Goal: Transaction & Acquisition: Purchase product/service

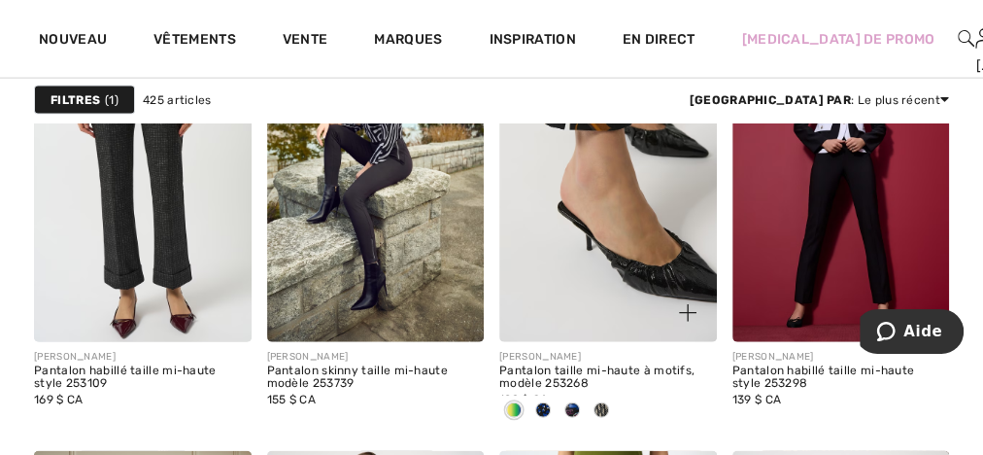
click at [597, 217] on img at bounding box center [609, 179] width 218 height 326
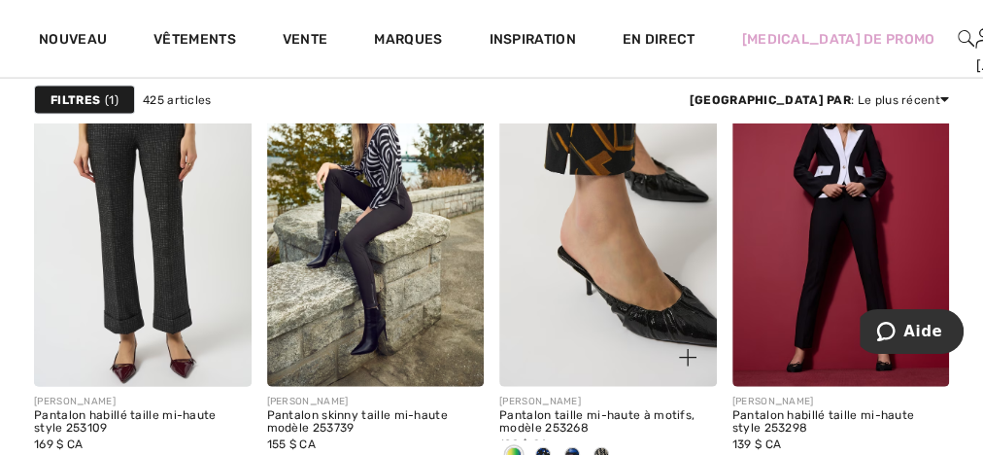
scroll to position [2099, 0]
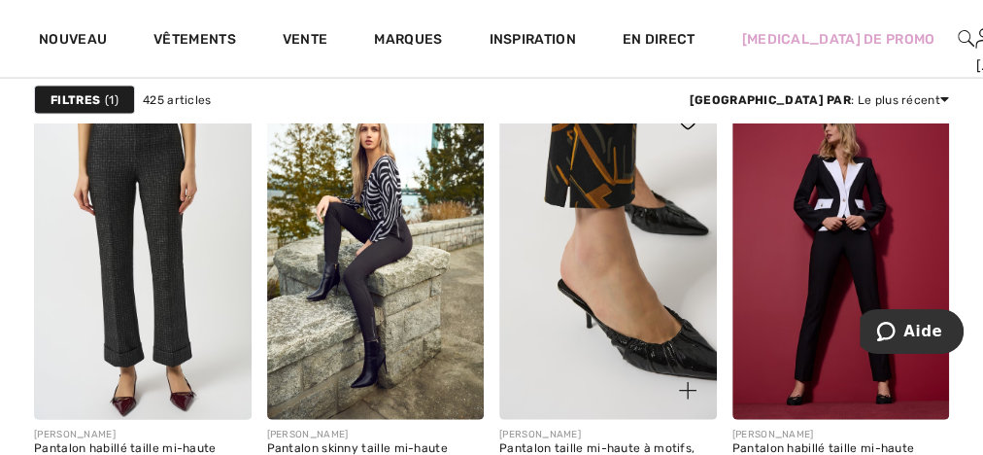
click at [596, 195] on img at bounding box center [609, 256] width 218 height 326
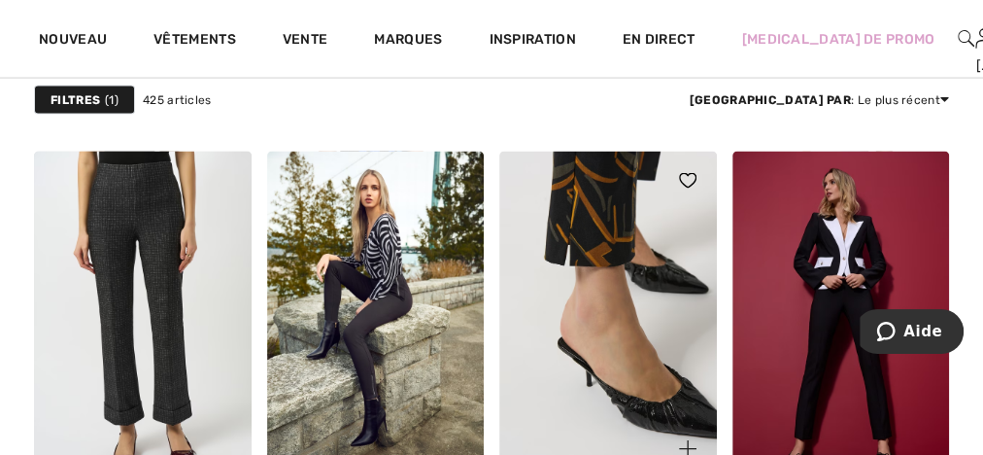
scroll to position [1944, 0]
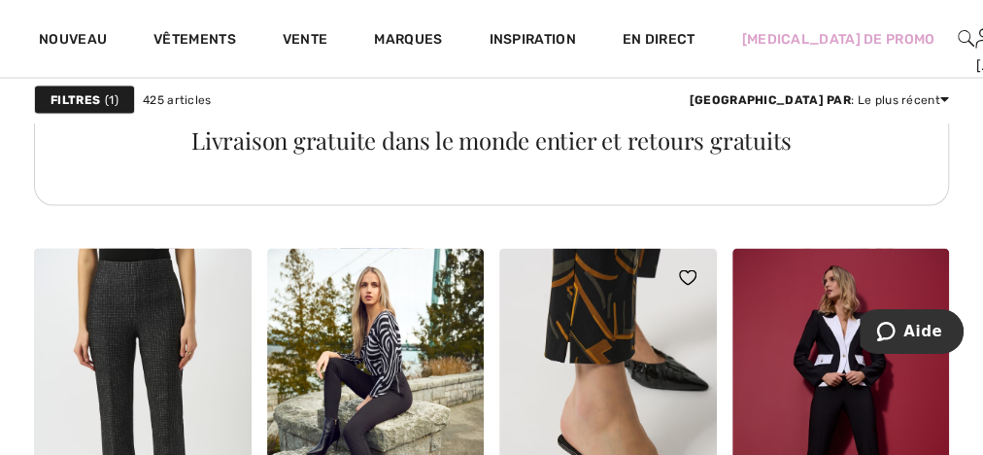
click at [620, 374] on img at bounding box center [609, 412] width 218 height 326
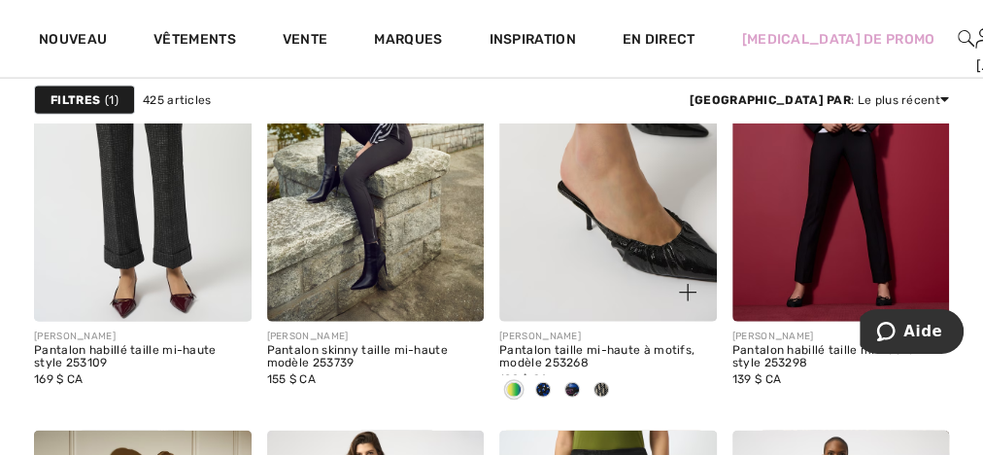
scroll to position [2332, 0]
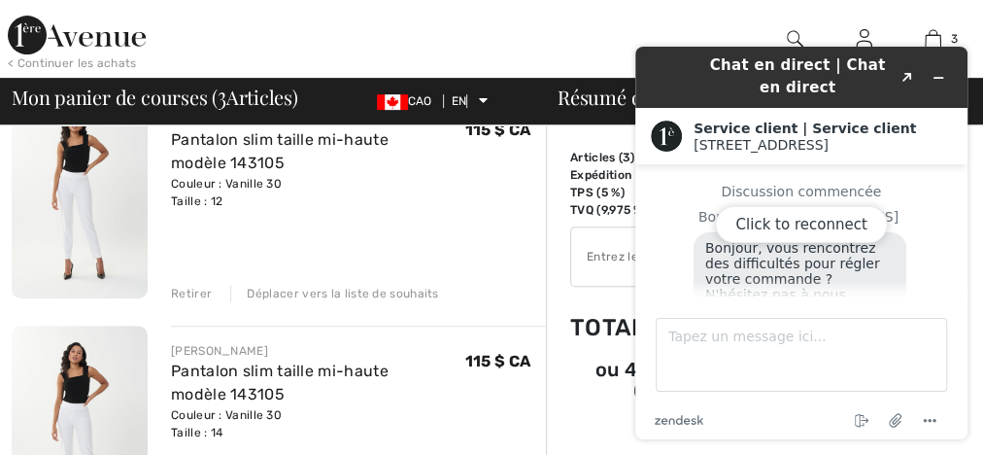
scroll to position [10, 0]
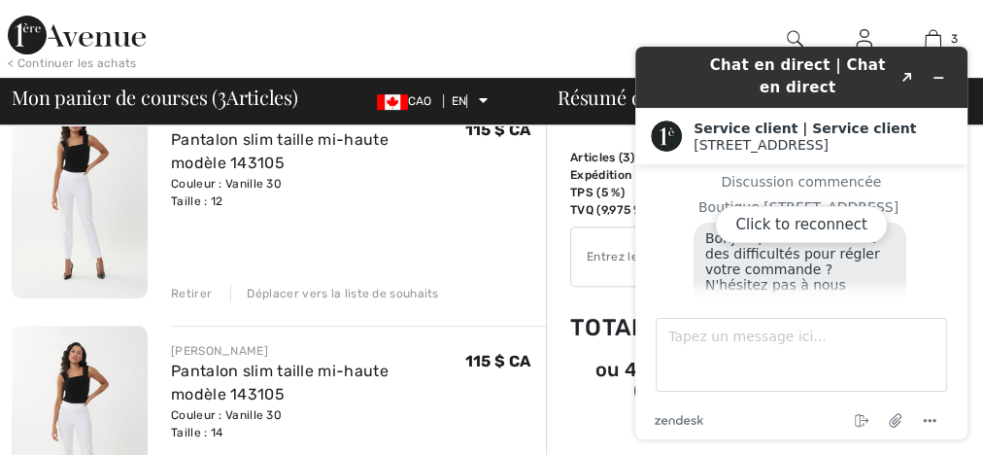
click at [942, 74] on div "Click to reconnect" at bounding box center [802, 243] width 332 height 393
click at [930, 76] on div "Click to reconnect" at bounding box center [802, 243] width 332 height 393
click at [454, 238] on div "JOSEPH RIBKOFF Pantalon slim taille mi-haute modèle 143105 Couleur : Vanille 30…" at bounding box center [358, 198] width 375 height 208
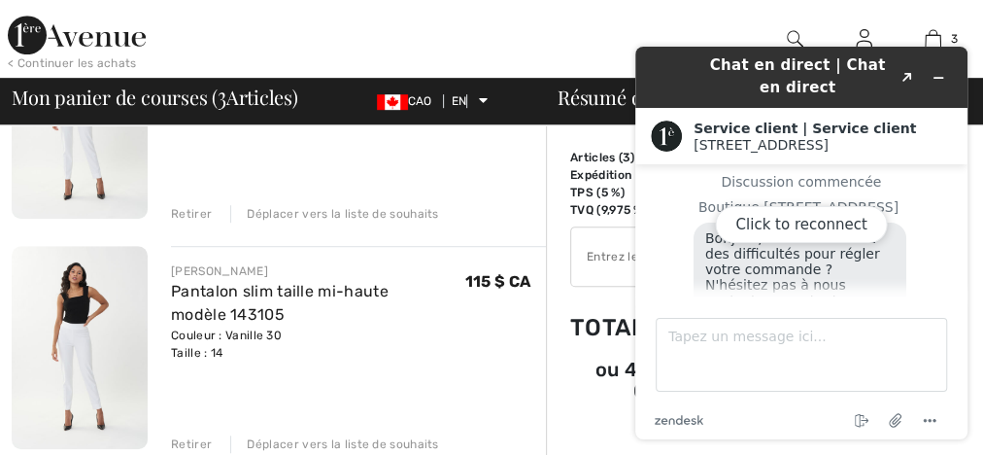
scroll to position [601, 0]
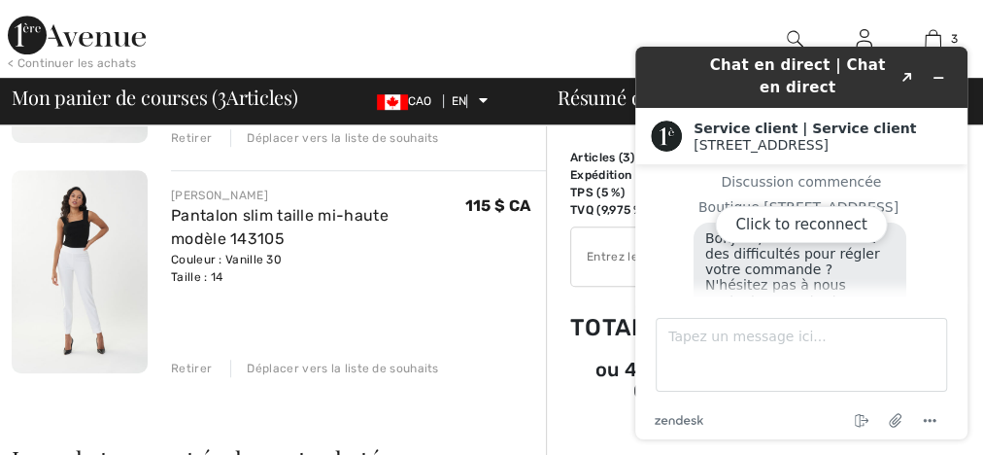
click at [693, 66] on div "Click to reconnect" at bounding box center [802, 243] width 332 height 393
click at [290, 256] on div "Couleur : Vanille 30 Taille : 14" at bounding box center [318, 268] width 294 height 35
click at [895, 76] on div "Click to reconnect" at bounding box center [802, 243] width 332 height 393
drag, startPoint x: 899, startPoint y: 76, endPoint x: 910, endPoint y: 76, distance: 10.7
click at [900, 76] on div "Click to reconnect" at bounding box center [802, 243] width 332 height 393
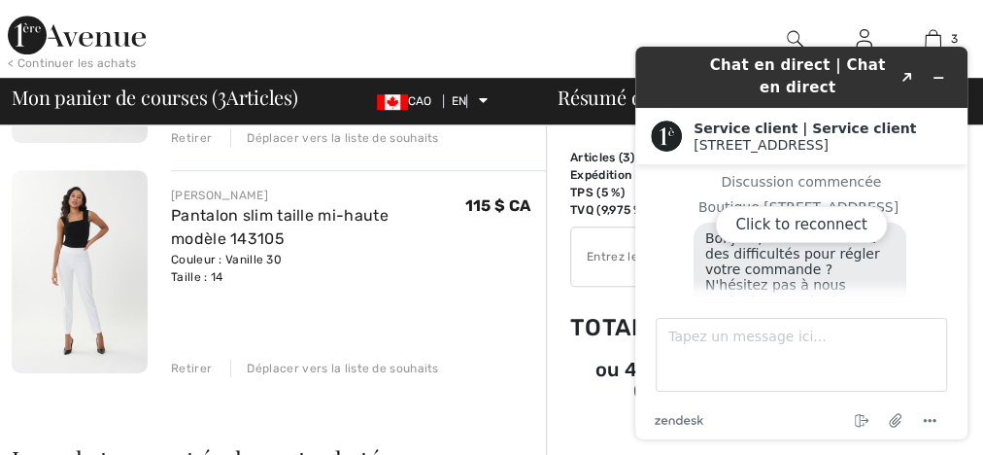
click at [930, 74] on div "Click to reconnect" at bounding box center [802, 243] width 332 height 393
click at [935, 74] on div "Click to reconnect" at bounding box center [802, 243] width 332 height 393
click at [478, 290] on div "JOSEPH RIBKOFF Pantalon slim taille mi-haute modèle 143105 Couleur : Vanille 30…" at bounding box center [358, 274] width 375 height 208
click at [929, 420] on icon "Menu" at bounding box center [929, 420] width 23 height 23
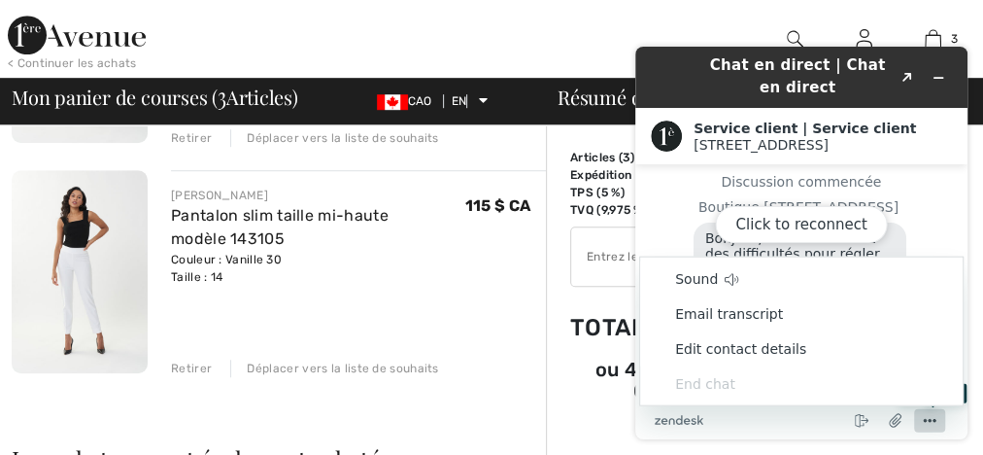
click at [929, 420] on circle "Menu" at bounding box center [930, 420] width 3 height 3
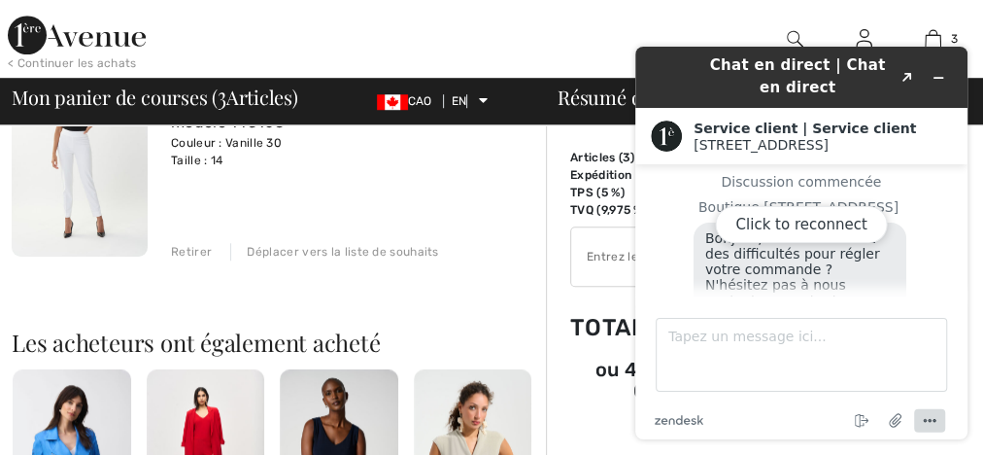
scroll to position [834, 0]
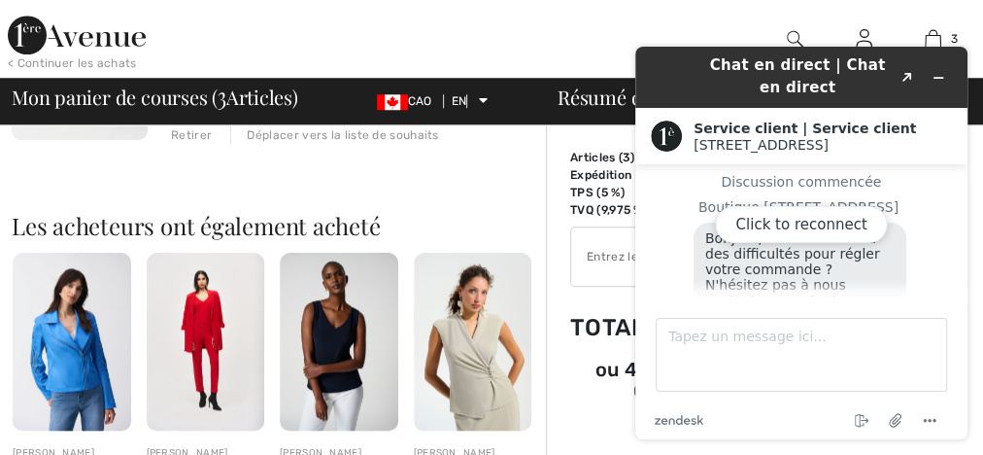
click at [194, 351] on img at bounding box center [206, 341] width 119 height 177
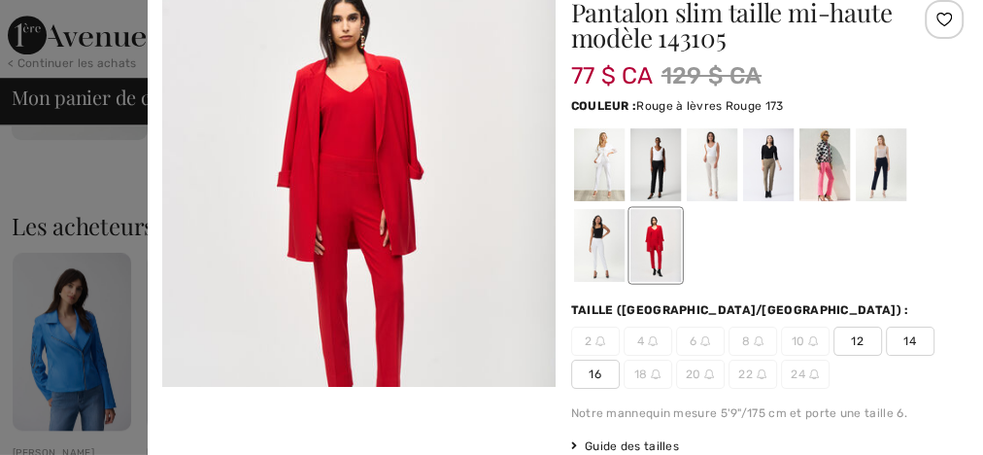
scroll to position [233, 0]
